Goal: Find specific page/section: Find specific page/section

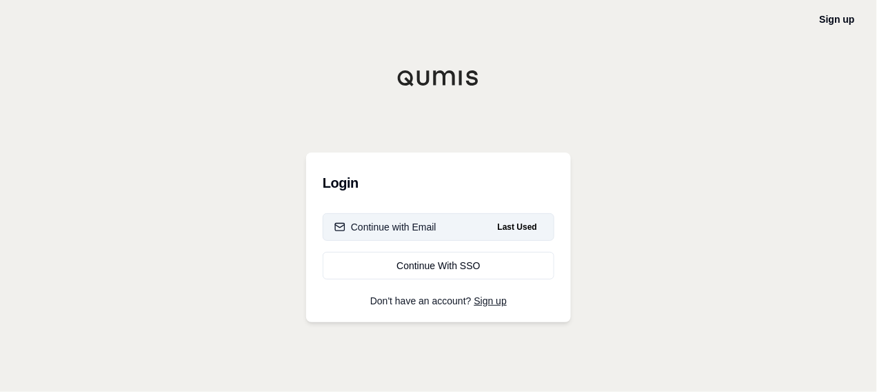
click at [388, 223] on div "Continue with Email" at bounding box center [385, 227] width 102 height 14
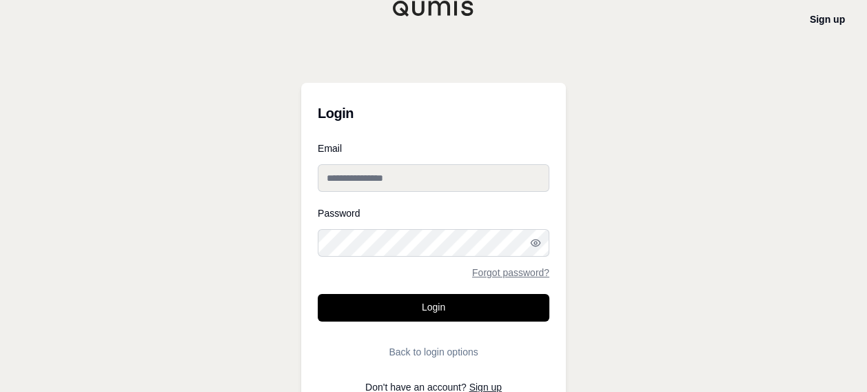
type input "**********"
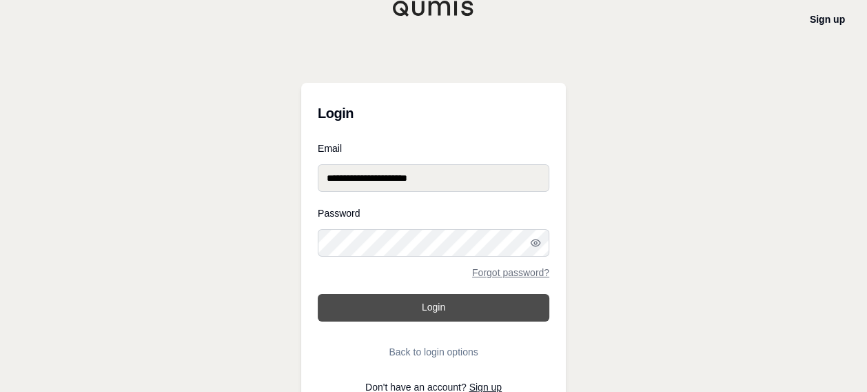
click at [470, 299] on button "Login" at bounding box center [434, 308] width 232 height 28
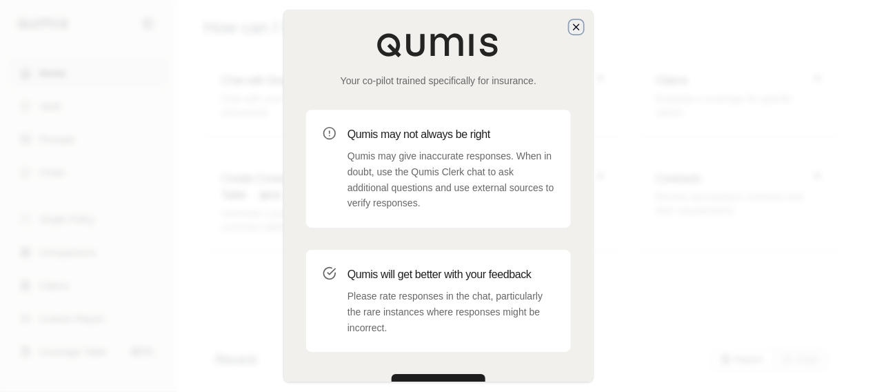
click at [578, 24] on icon "button" at bounding box center [576, 26] width 11 height 11
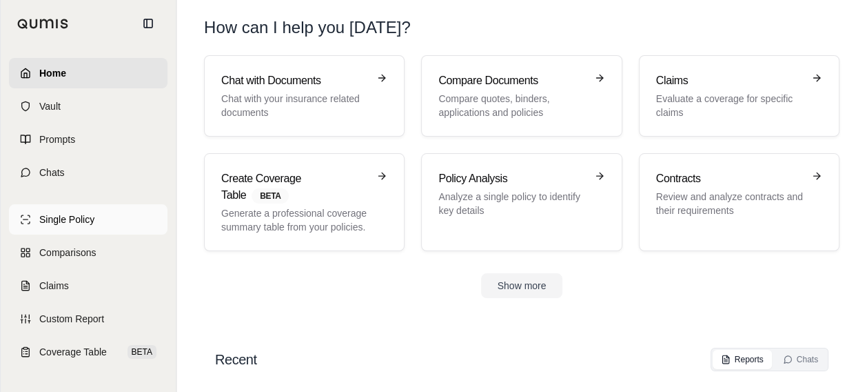
click at [67, 226] on link "Single Policy" at bounding box center [88, 219] width 159 height 30
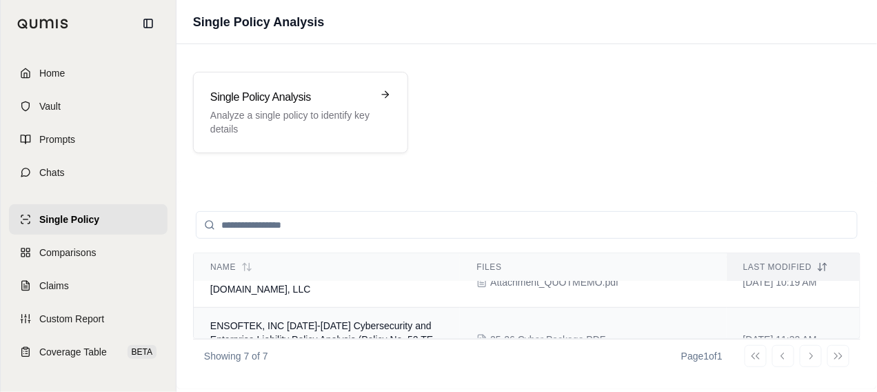
scroll to position [306, 0]
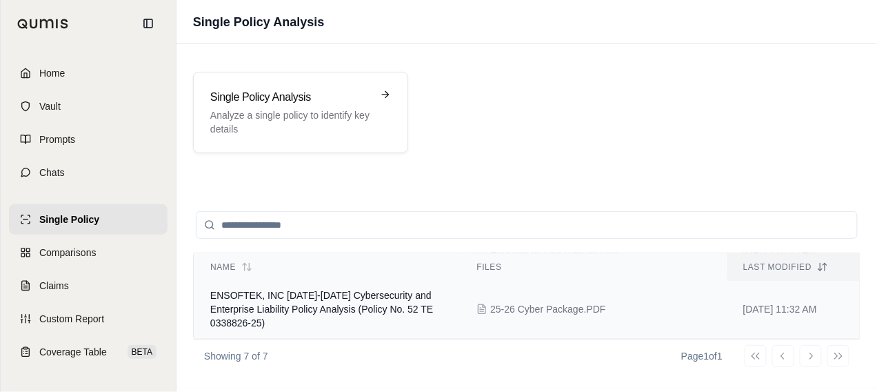
click at [337, 309] on span "ENSOFTEK, INC [DATE]-[DATE] Cybersecurity and Enterprise Liability Policy Analy…" at bounding box center [321, 309] width 223 height 39
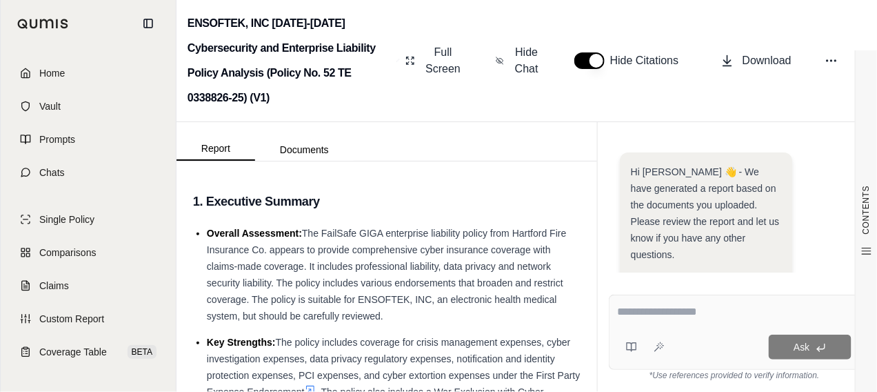
scroll to position [352, 0]
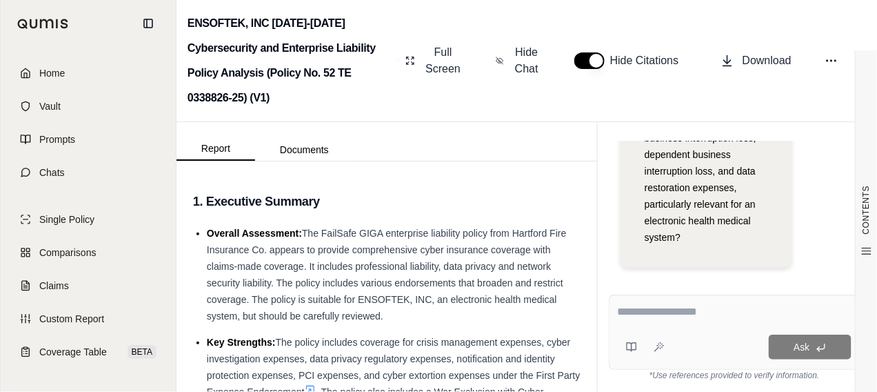
click at [715, 318] on textarea at bounding box center [735, 311] width 234 height 17
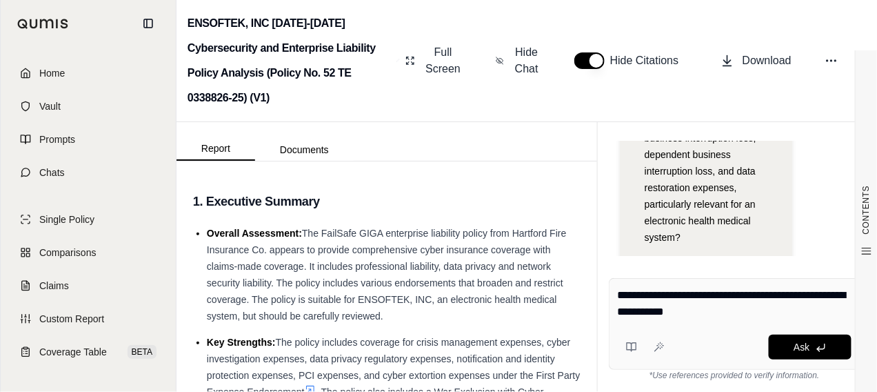
type textarea "**********"
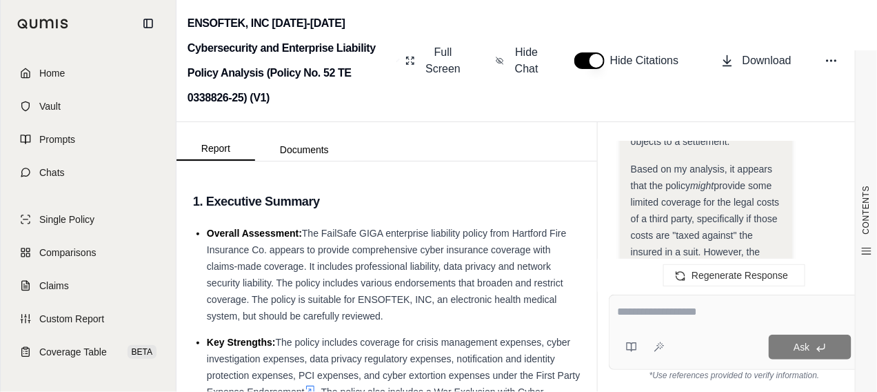
scroll to position [1845, 0]
